Goal: Information Seeking & Learning: Learn about a topic

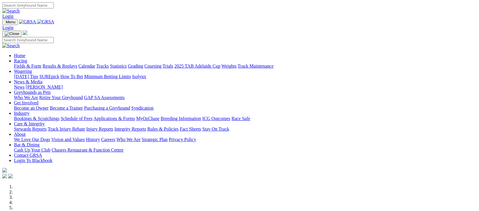
scroll to position [194, 0]
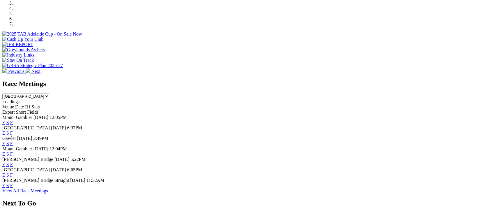
drag, startPoint x: 0, startPoint y: 0, endPoint x: 317, endPoint y: 95, distance: 331.0
click at [13, 130] on link "F" at bounding box center [11, 132] width 3 height 5
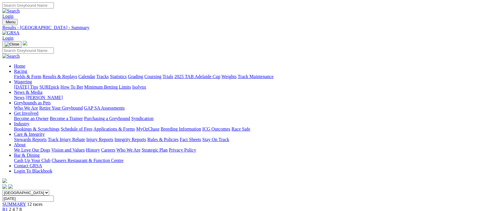
click at [72, 74] on link "Results & Replays" at bounding box center [59, 76] width 35 height 5
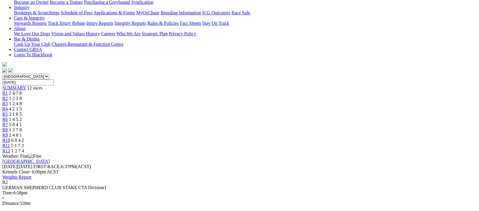
scroll to position [155, 0]
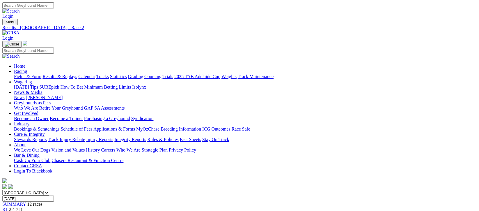
click at [22, 210] on span "1 2 3 8" at bounding box center [15, 214] width 13 height 5
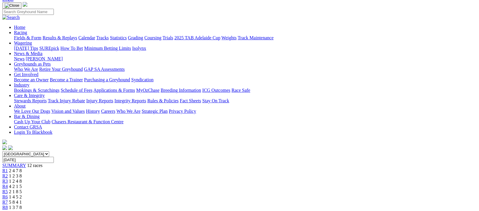
click at [8, 173] on span "R2" at bounding box center [5, 175] width 6 height 5
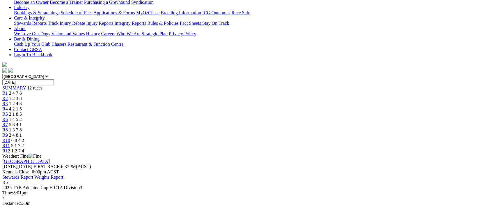
scroll to position [78, 0]
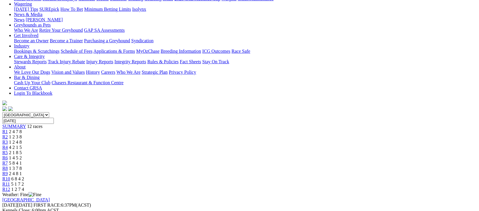
click at [22, 155] on span "1 4 5 2" at bounding box center [15, 157] width 13 height 5
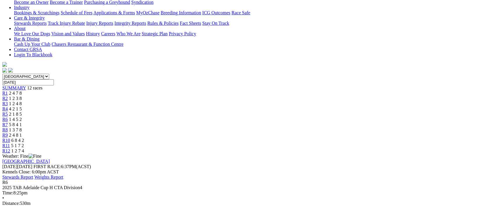
scroll to position [155, 0]
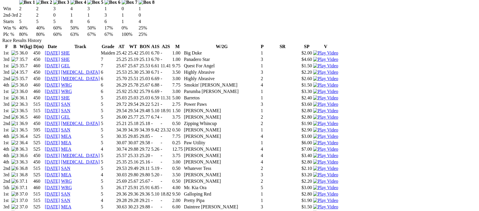
scroll to position [427, 0]
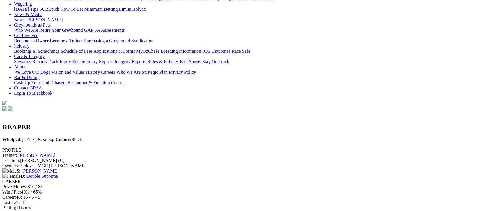
scroll to position [0, 0]
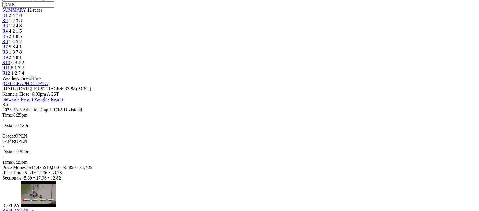
scroll to position [78, 0]
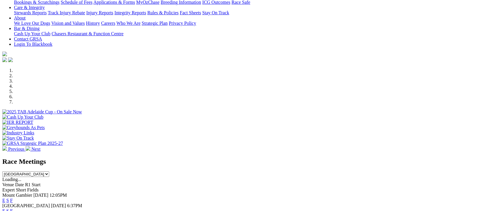
scroll to position [116, 0]
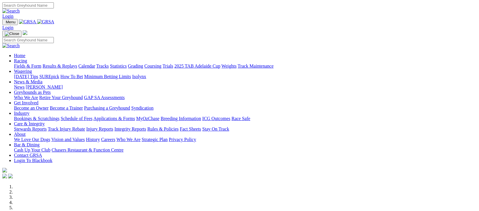
scroll to position [155, 0]
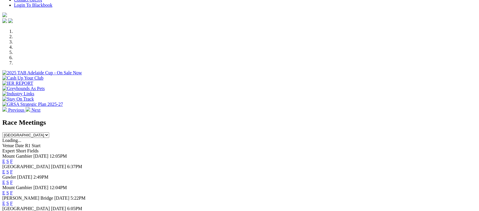
click at [13, 190] on link "F" at bounding box center [11, 192] width 3 height 5
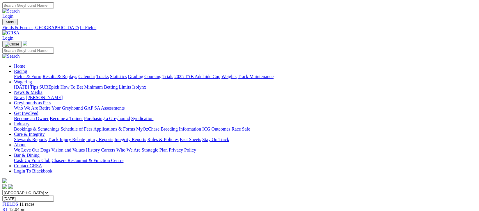
click at [24, 74] on link "Fields & Form" at bounding box center [27, 76] width 27 height 5
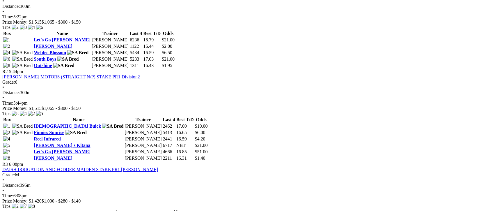
scroll to position [271, 0]
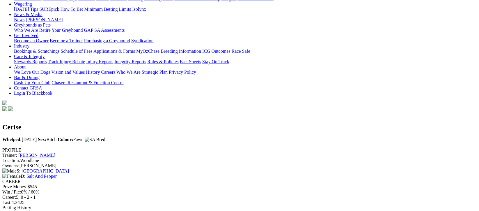
scroll to position [39, 0]
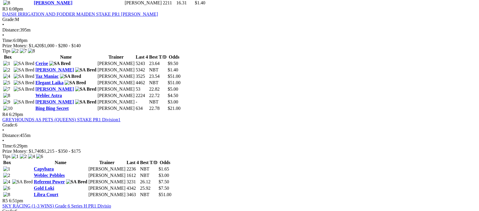
scroll to position [427, 0]
